Goal: Information Seeking & Learning: Learn about a topic

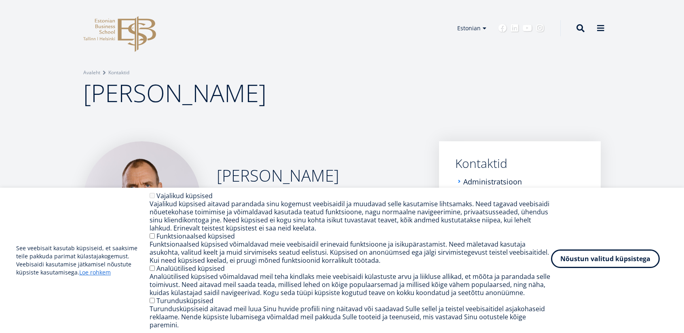
click at [607, 265] on button "Nõustun valitud küpsistega" at bounding box center [605, 259] width 109 height 19
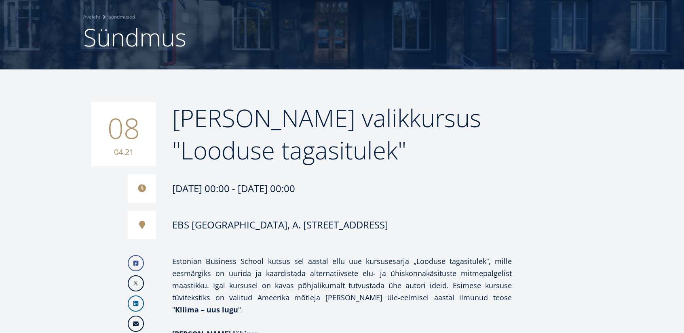
scroll to position [202, 0]
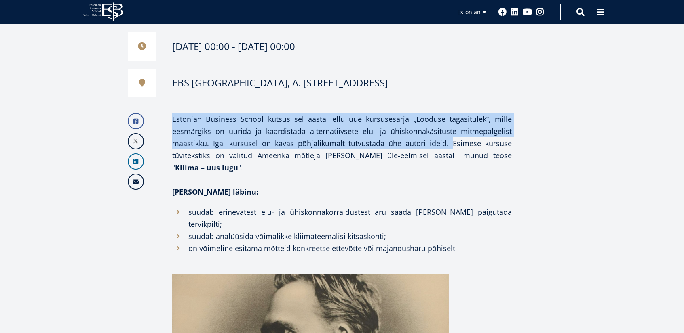
drag, startPoint x: 173, startPoint y: 118, endPoint x: 451, endPoint y: 148, distance: 279.7
click at [451, 148] on p "Estonian Business School kutsus sel aastal ellu uue kursusesarja „Looduse tagas…" at bounding box center [342, 143] width 340 height 61
copy p "Estonian Business School kutsus sel aastal ellu uue kursusesarja „Looduse tagas…"
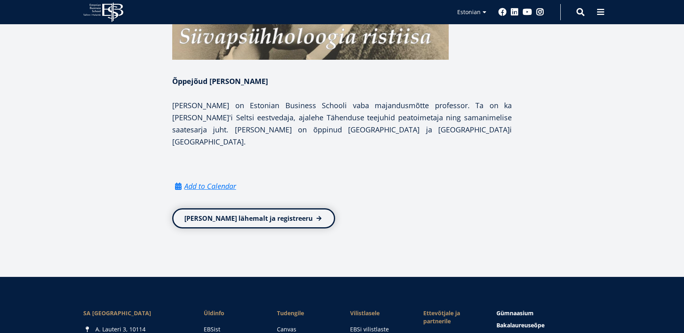
scroll to position [285, 0]
